Goal: Task Accomplishment & Management: Use online tool/utility

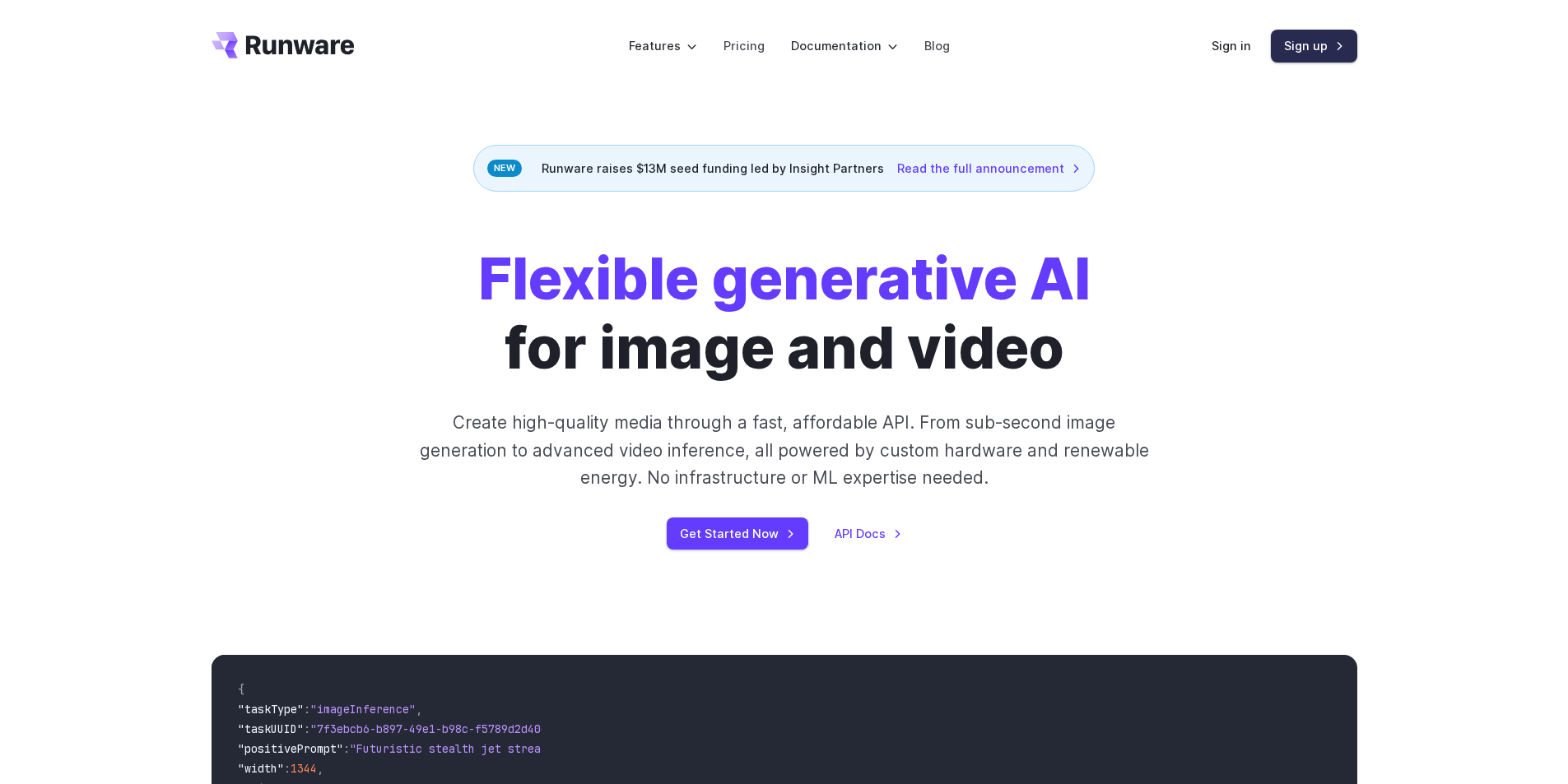
click at [1303, 54] on link "Sign up" at bounding box center [1313, 46] width 86 height 33
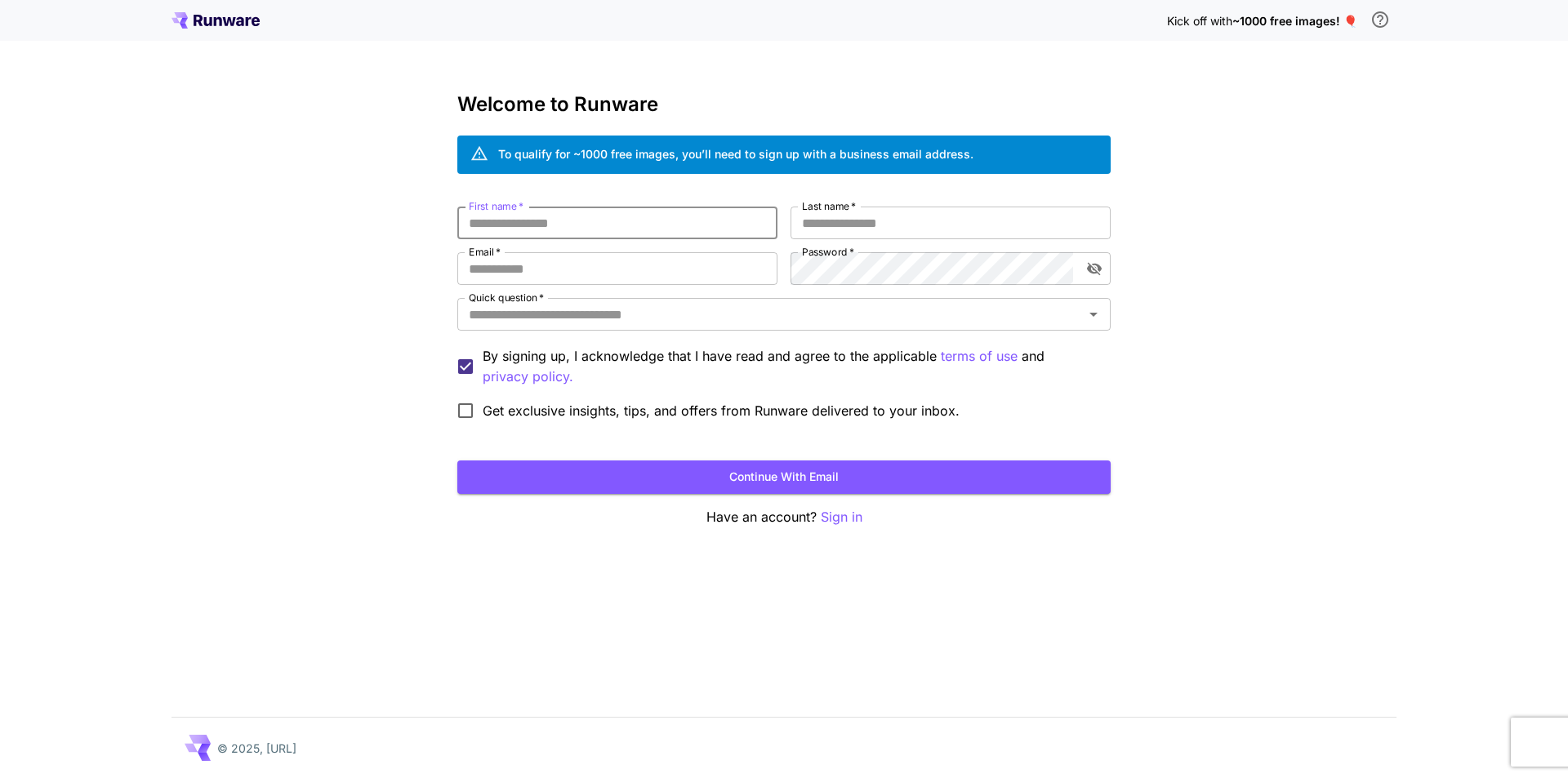
click at [576, 228] on input "First name   *" at bounding box center [617, 222] width 320 height 32
type input "*****"
click at [881, 220] on input "Last name   *" at bounding box center [950, 222] width 320 height 32
type input "***"
drag, startPoint x: 586, startPoint y: 255, endPoint x: 586, endPoint y: 270, distance: 15.0
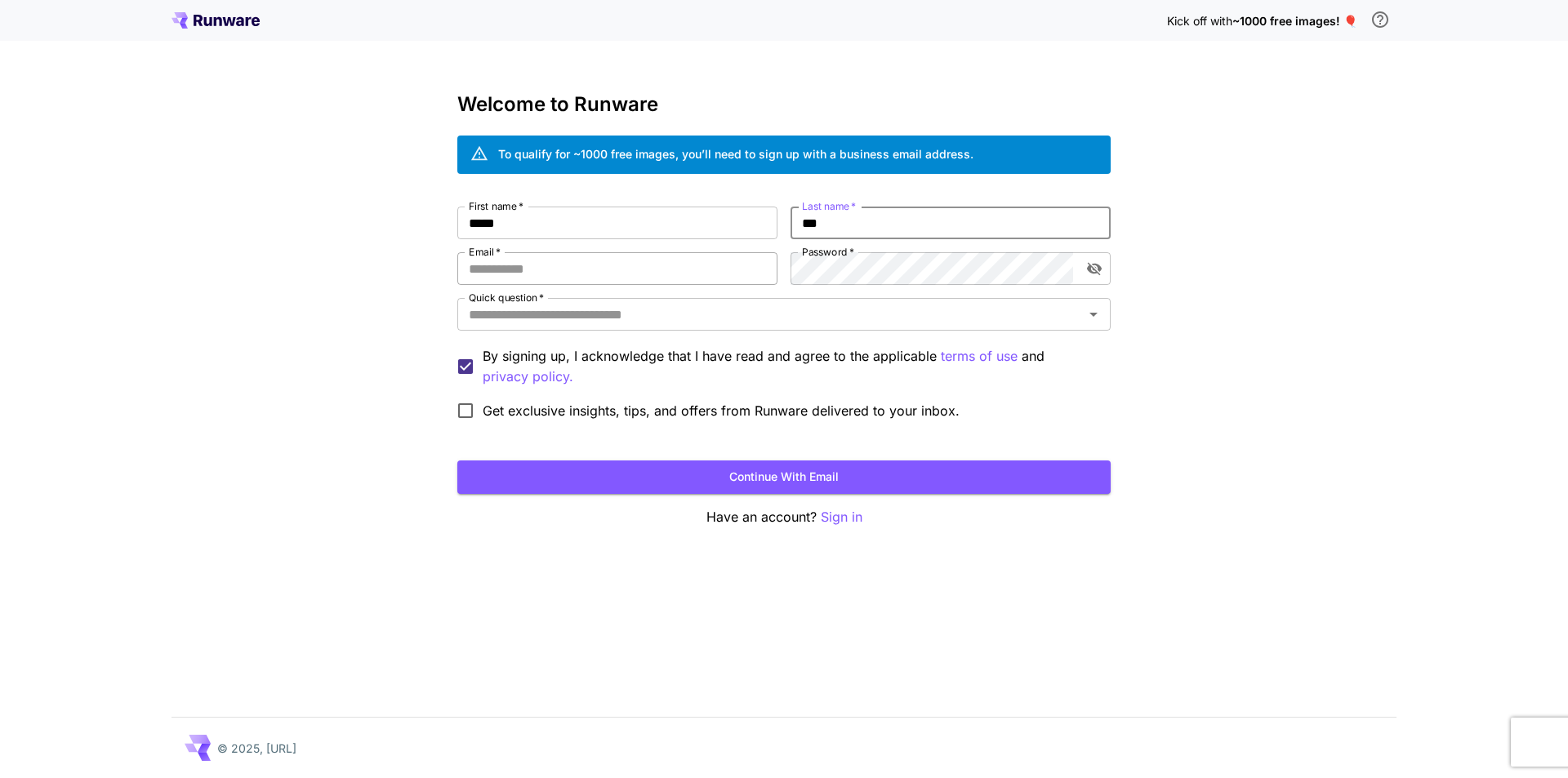
click at [586, 268] on input "Email   *" at bounding box center [617, 268] width 320 height 32
type input "**********"
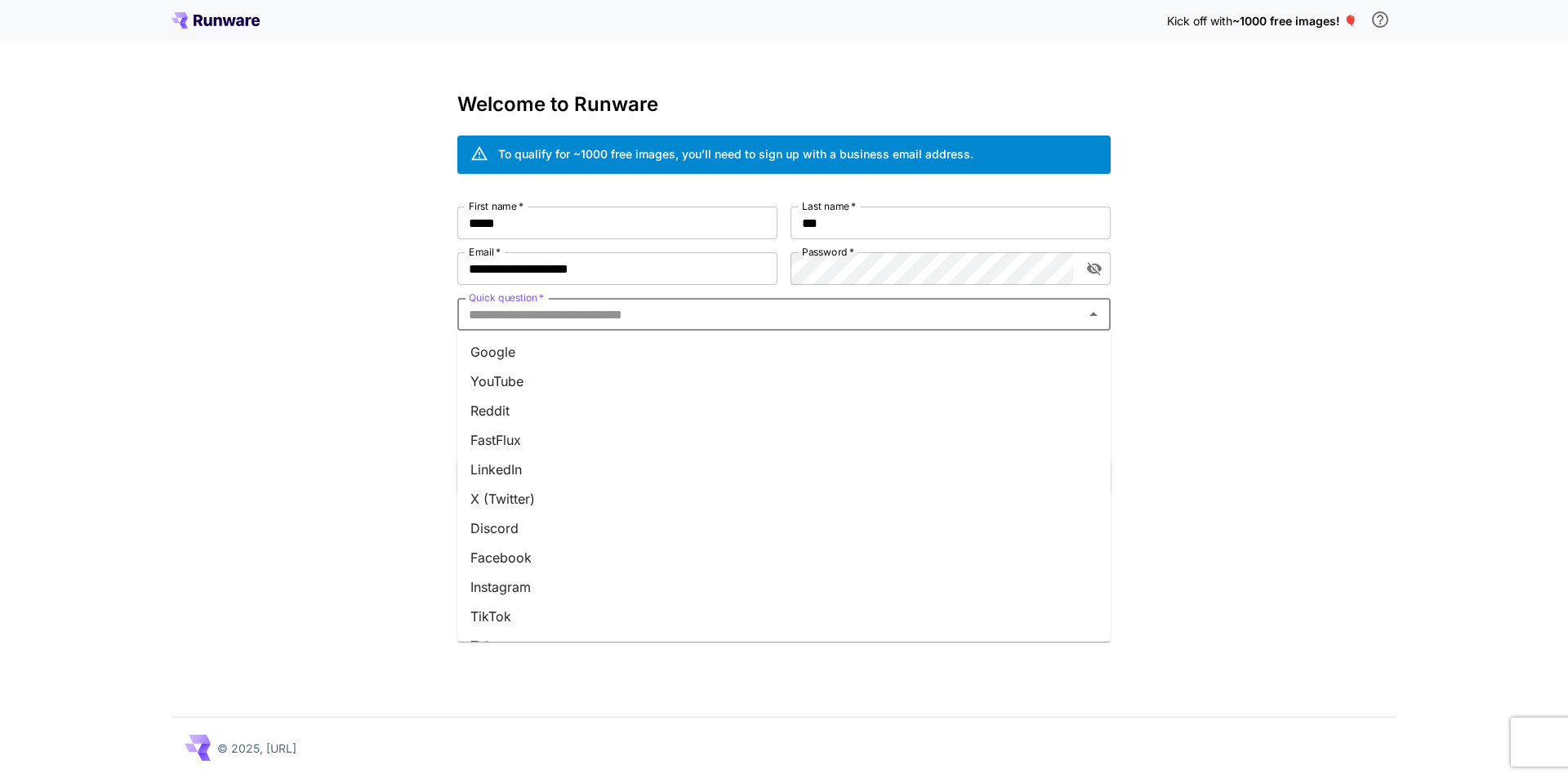
click at [725, 318] on input "Quick question   *" at bounding box center [770, 314] width 617 height 23
click at [702, 347] on li "Google" at bounding box center [784, 352] width 653 height 29
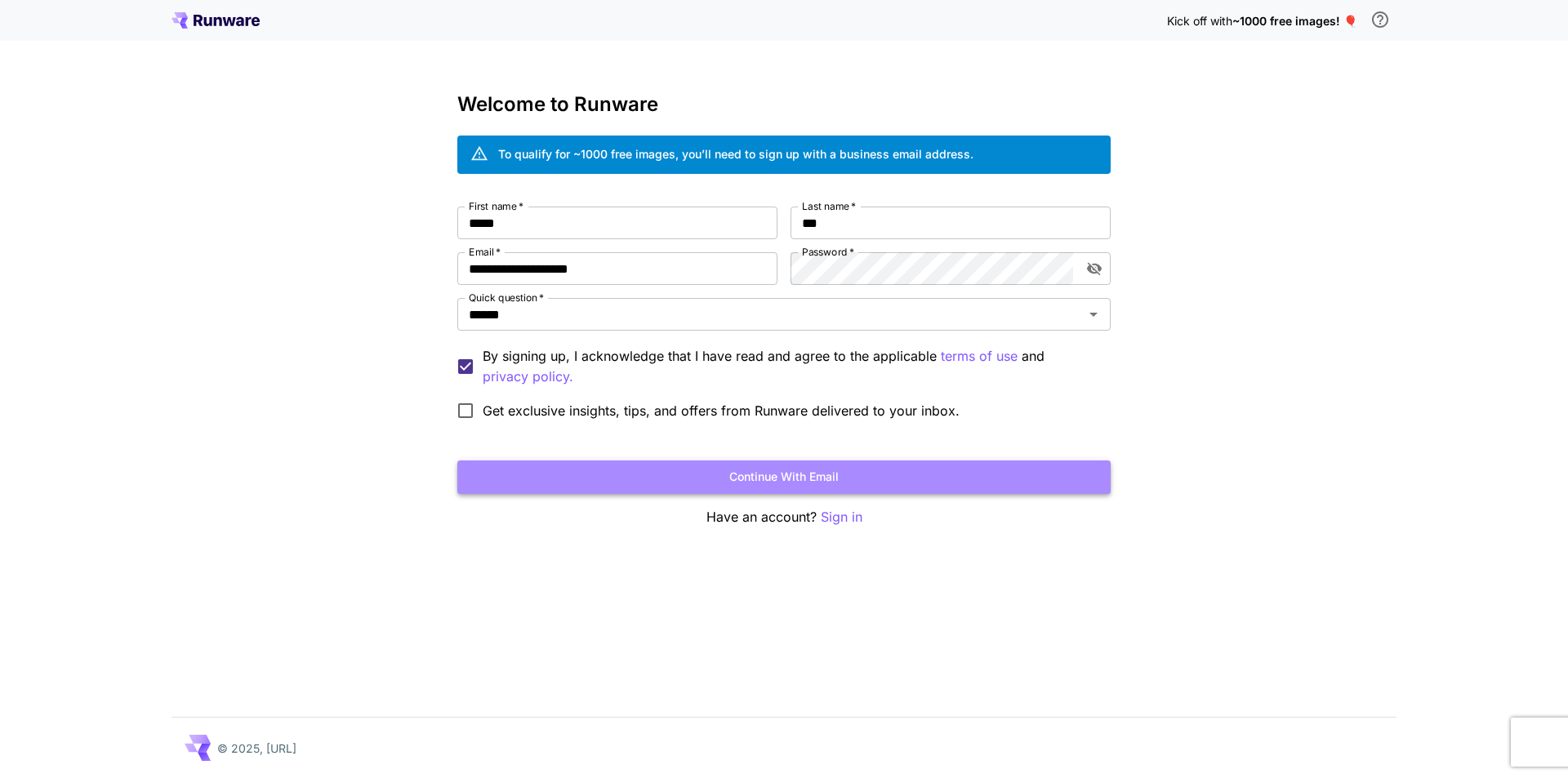
click at [620, 485] on button "Continue with email" at bounding box center [784, 477] width 653 height 33
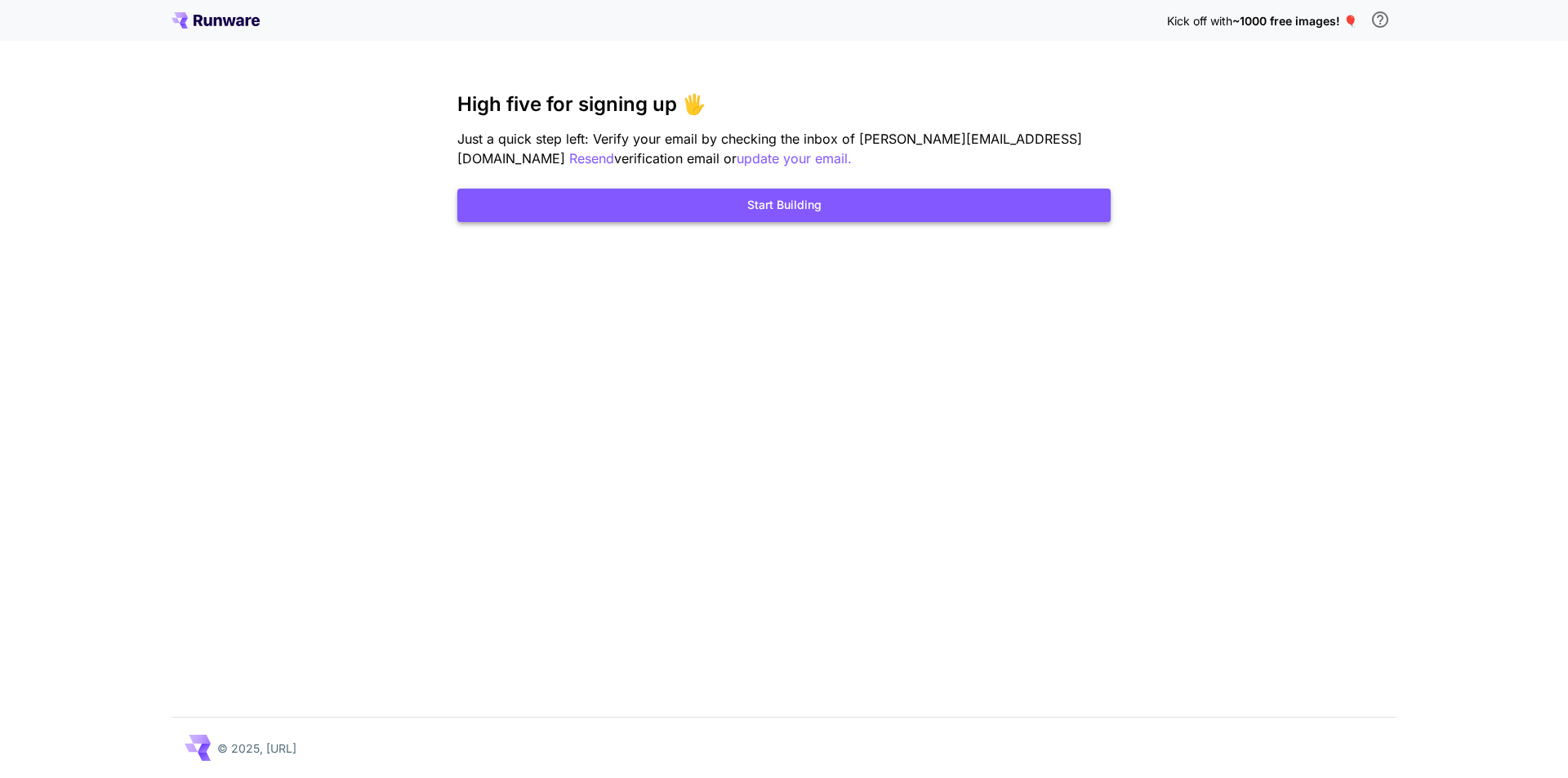
click at [820, 209] on button "Start Building" at bounding box center [784, 206] width 653 height 33
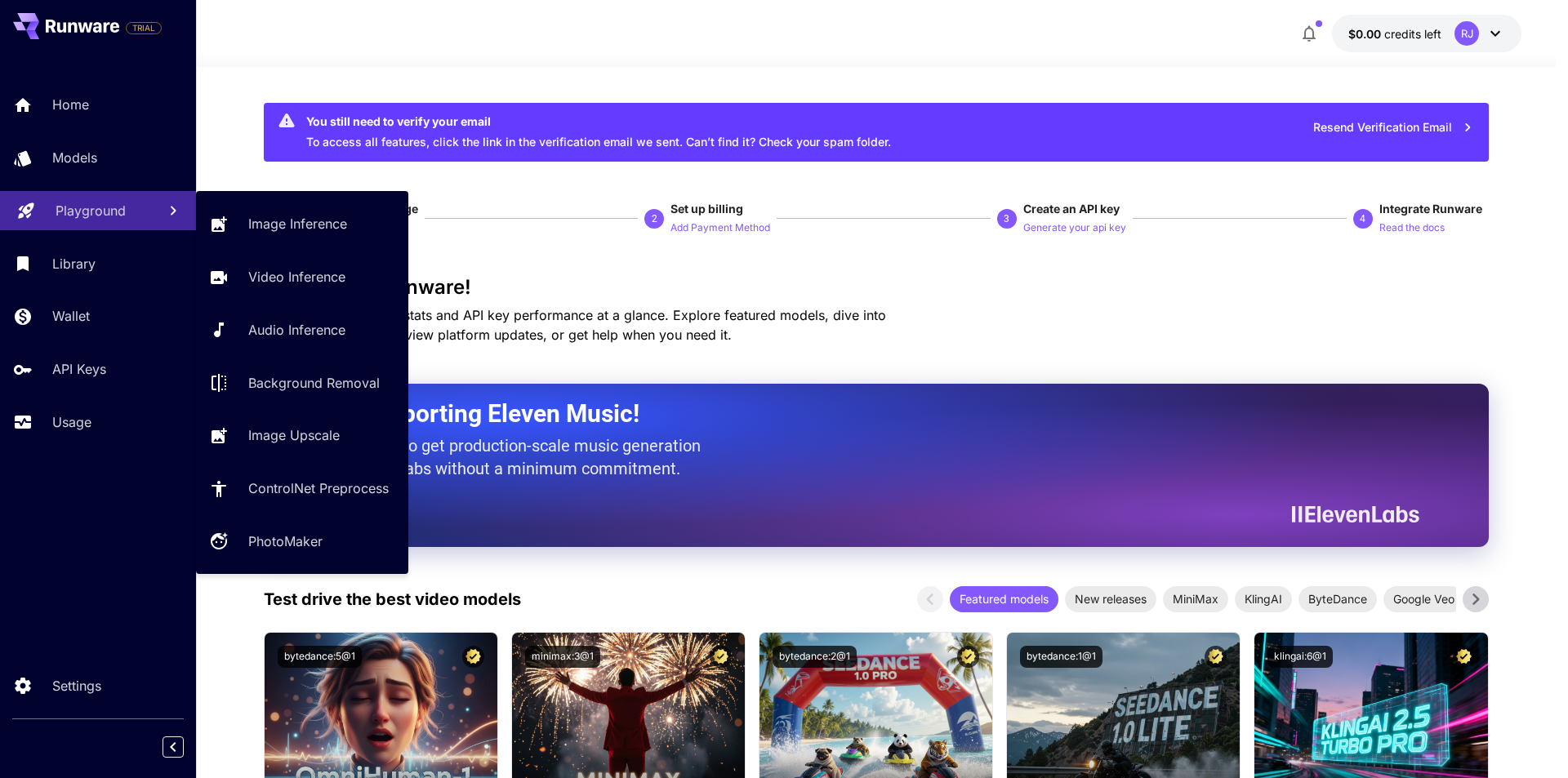
click at [89, 214] on p "Playground" at bounding box center [90, 210] width 70 height 19
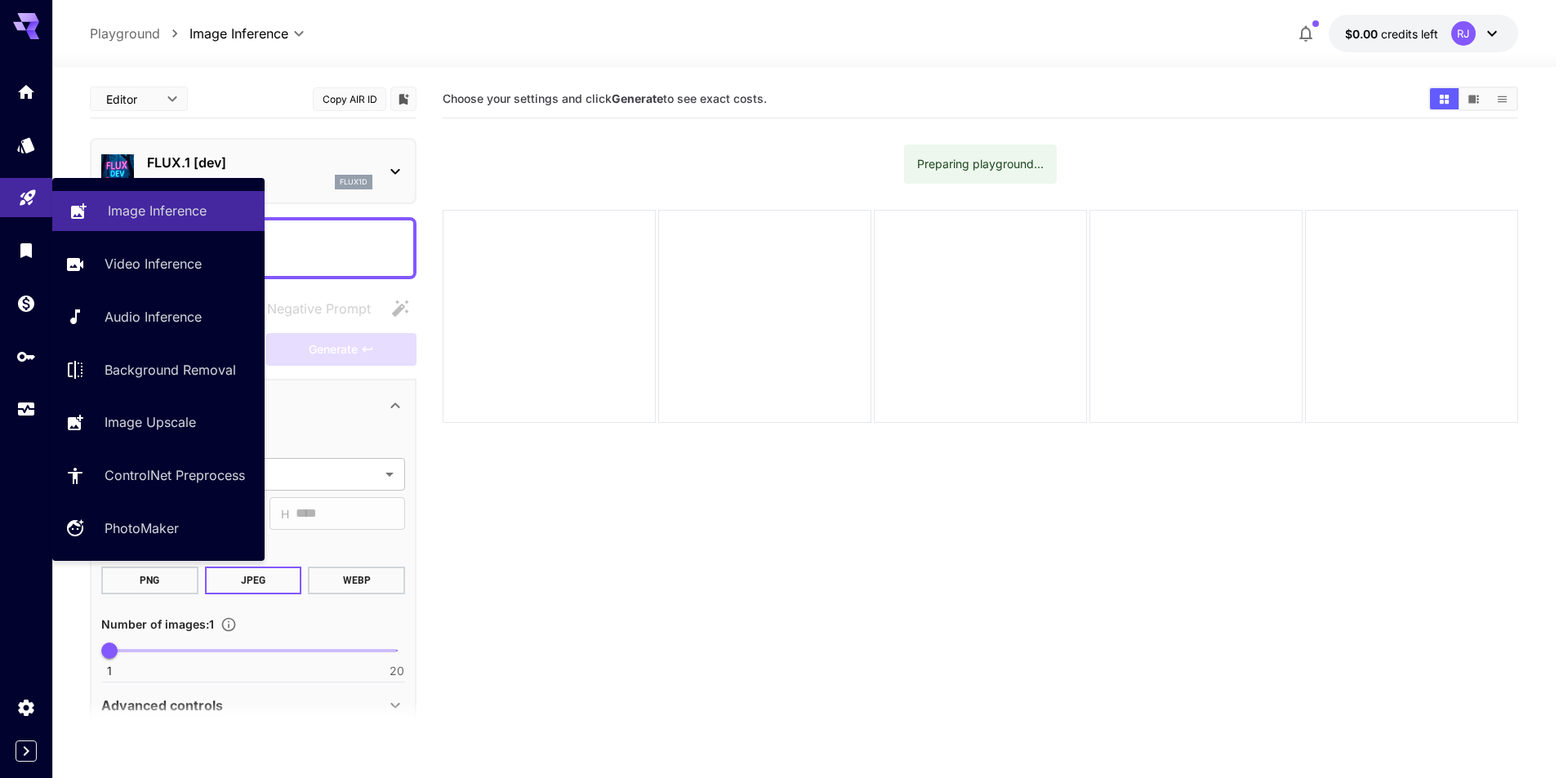
click at [182, 210] on p "Image Inference" at bounding box center [157, 210] width 99 height 19
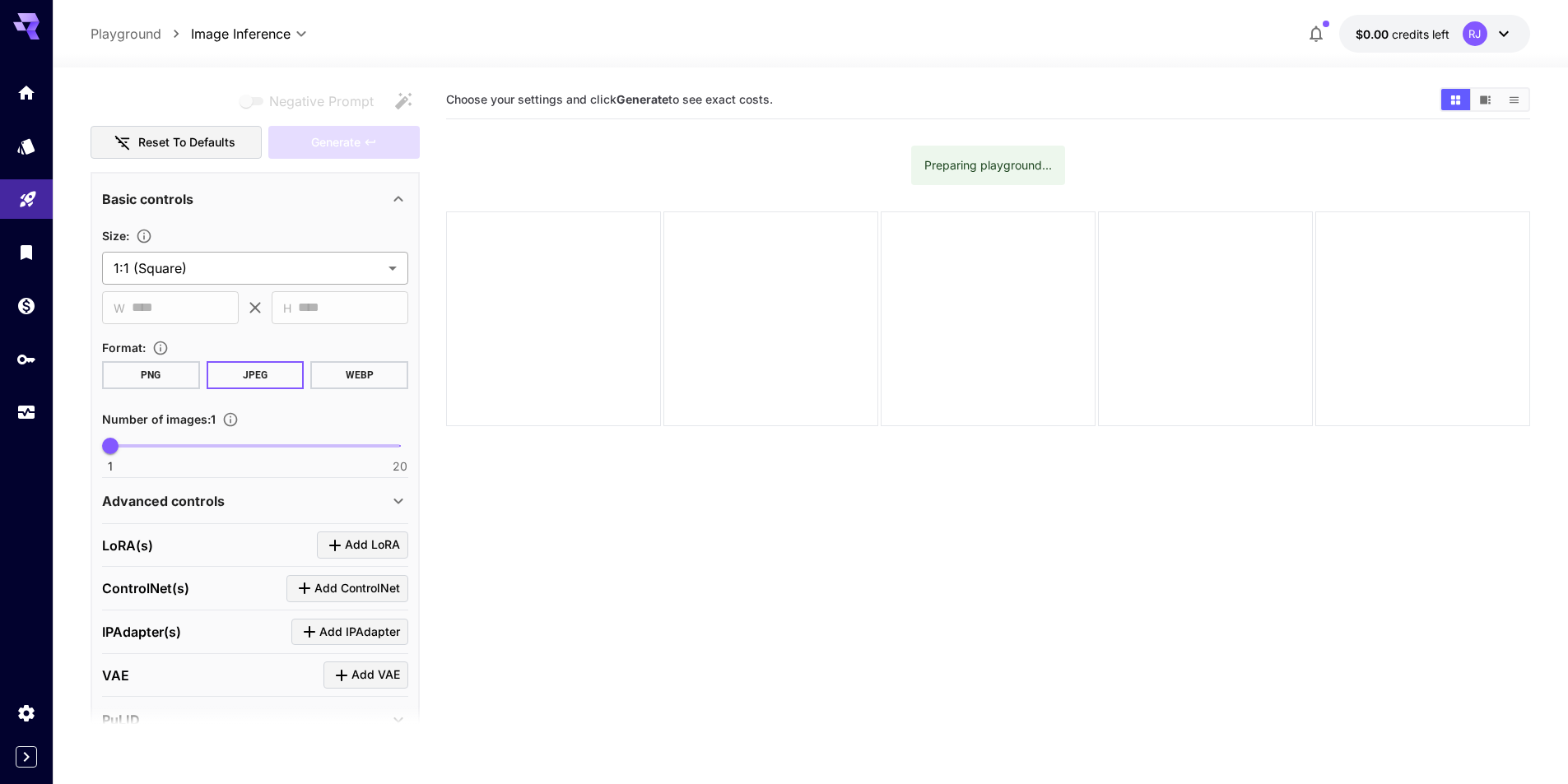
scroll to position [329, 0]
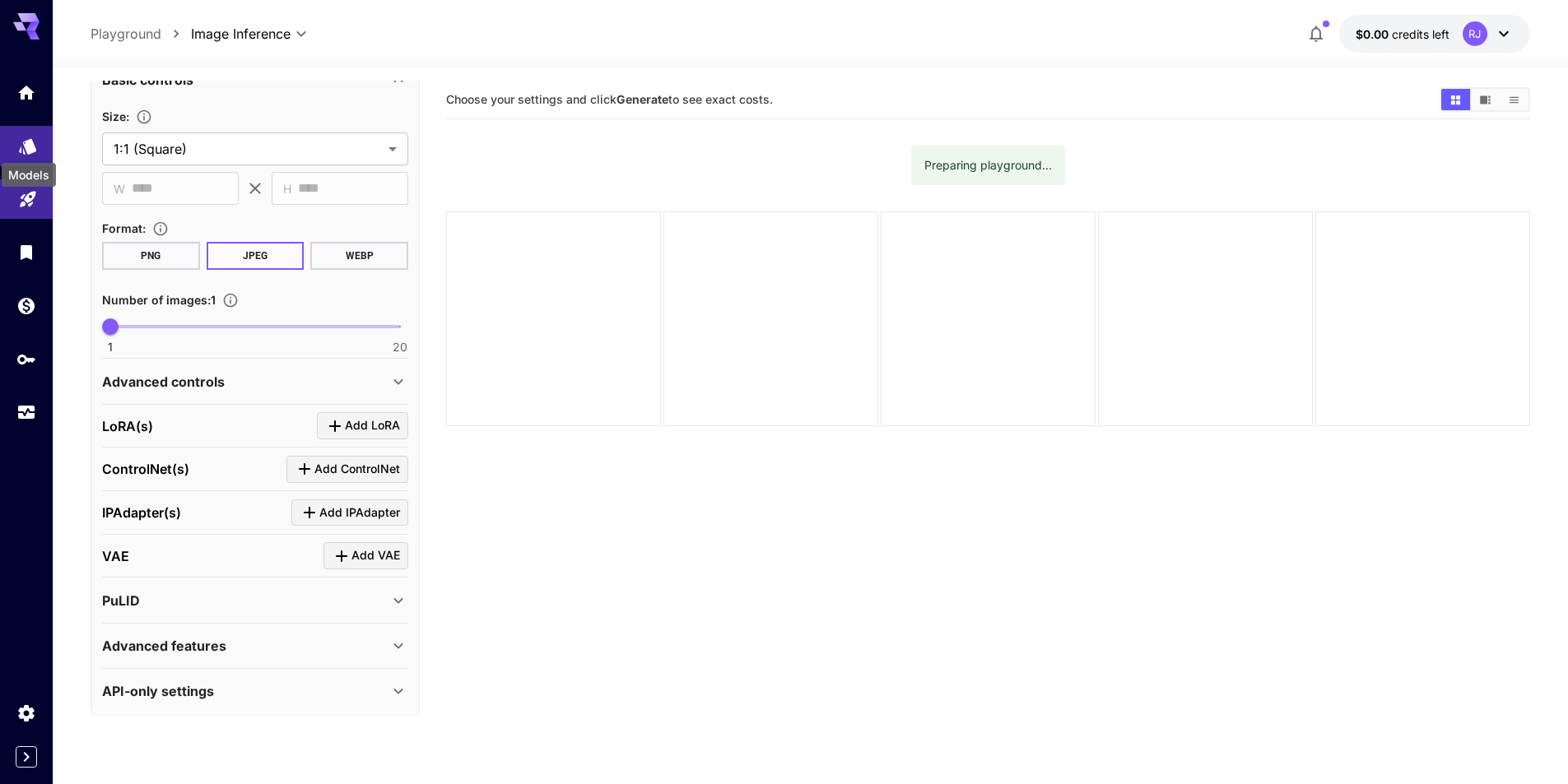
click at [19, 148] on icon "Models" at bounding box center [27, 140] width 20 height 20
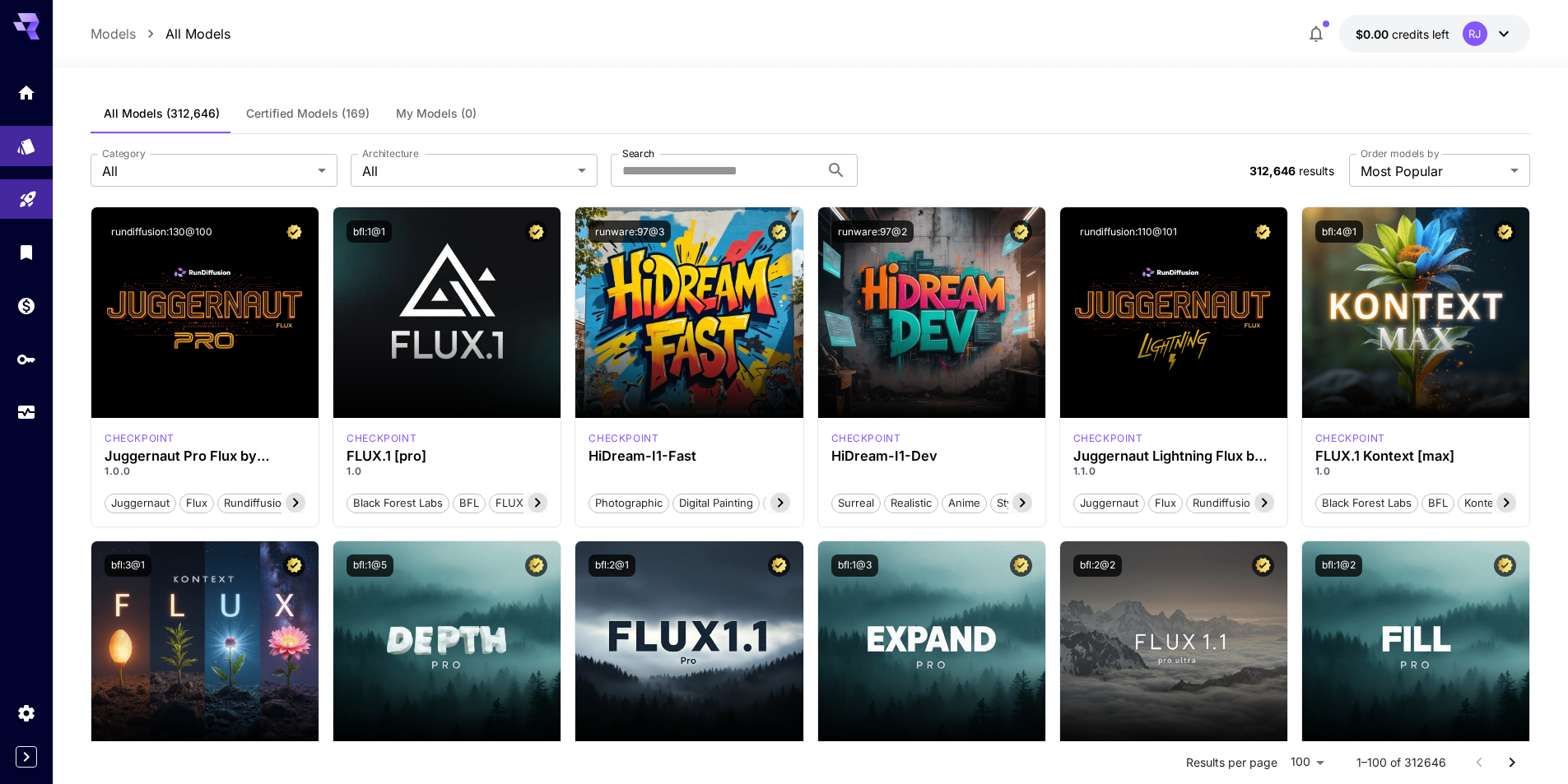
click at [1494, 40] on icon at bounding box center [1503, 33] width 20 height 20
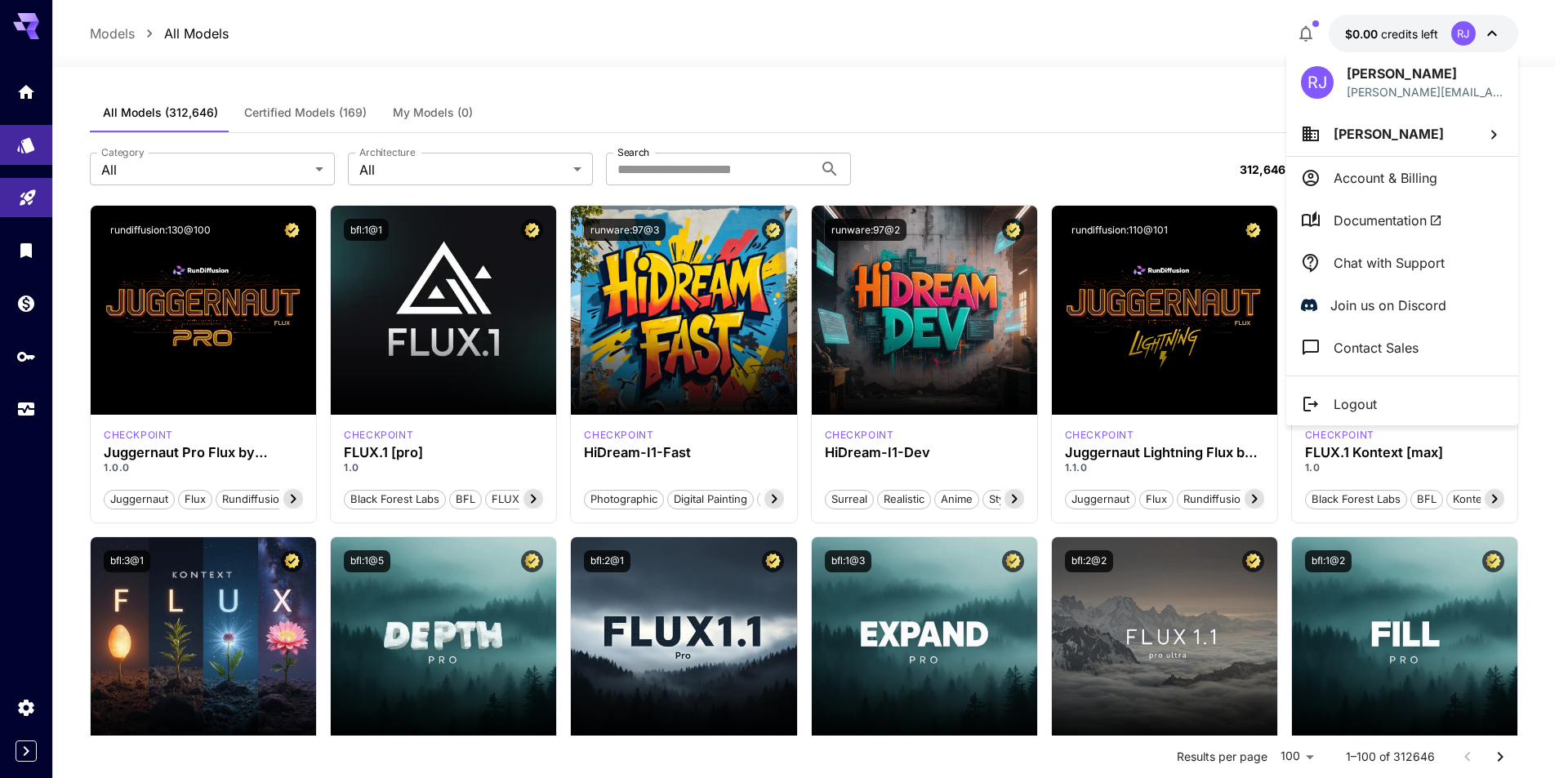
click at [1481, 37] on div at bounding box center [784, 389] width 1568 height 778
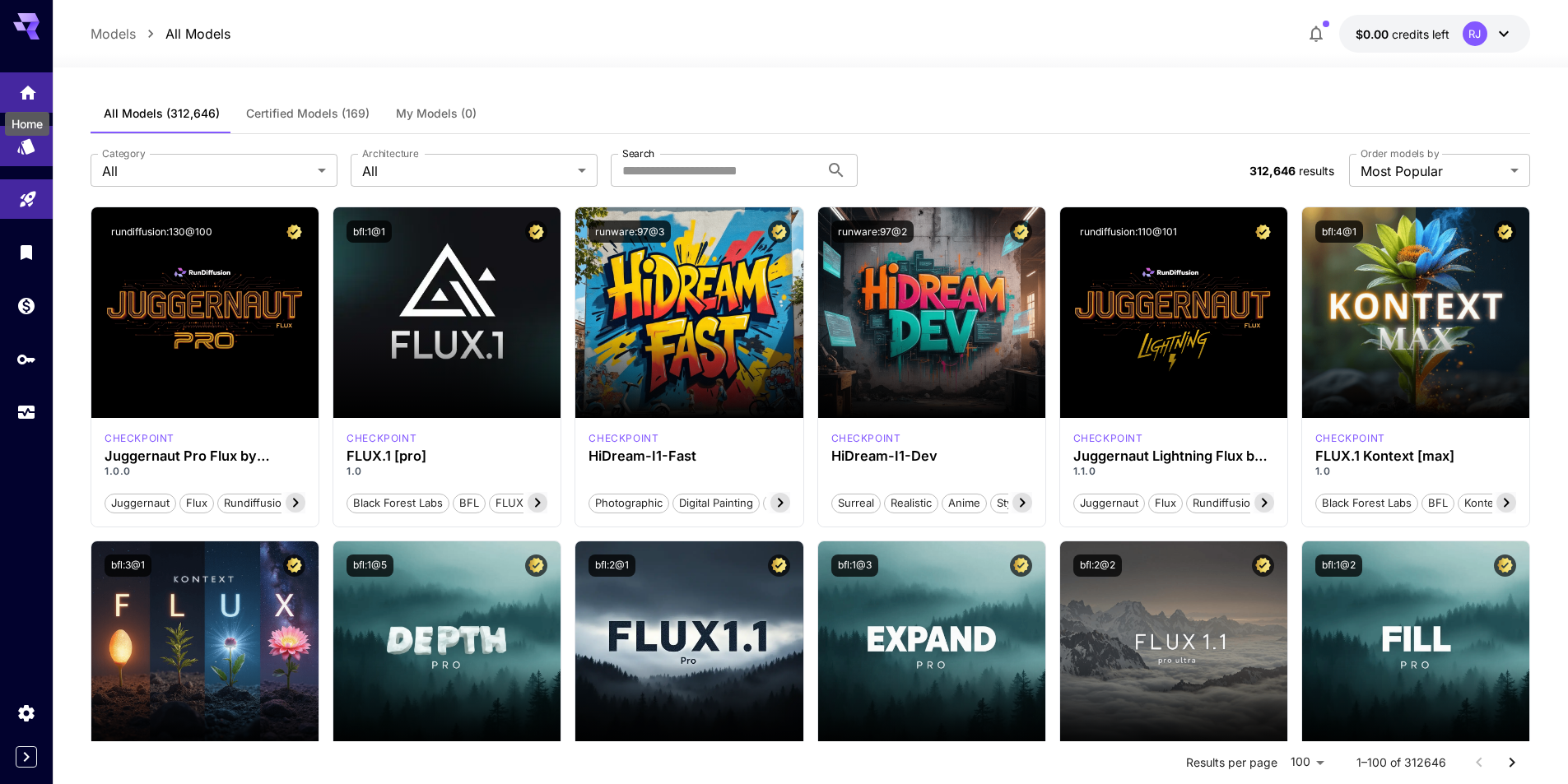
click at [18, 90] on icon "Home" at bounding box center [27, 87] width 20 height 20
